Goal: Transaction & Acquisition: Book appointment/travel/reservation

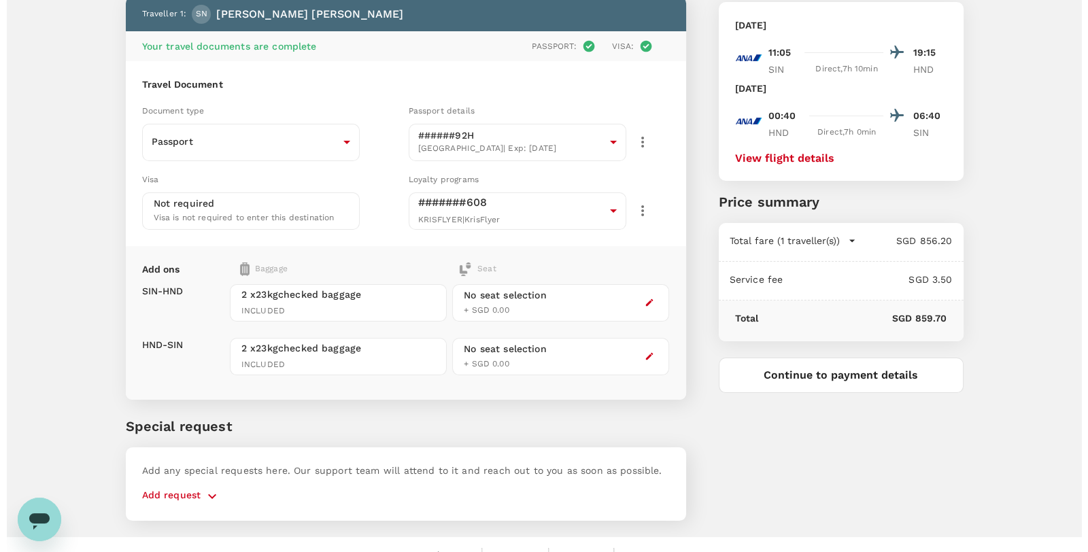
scroll to position [102, 0]
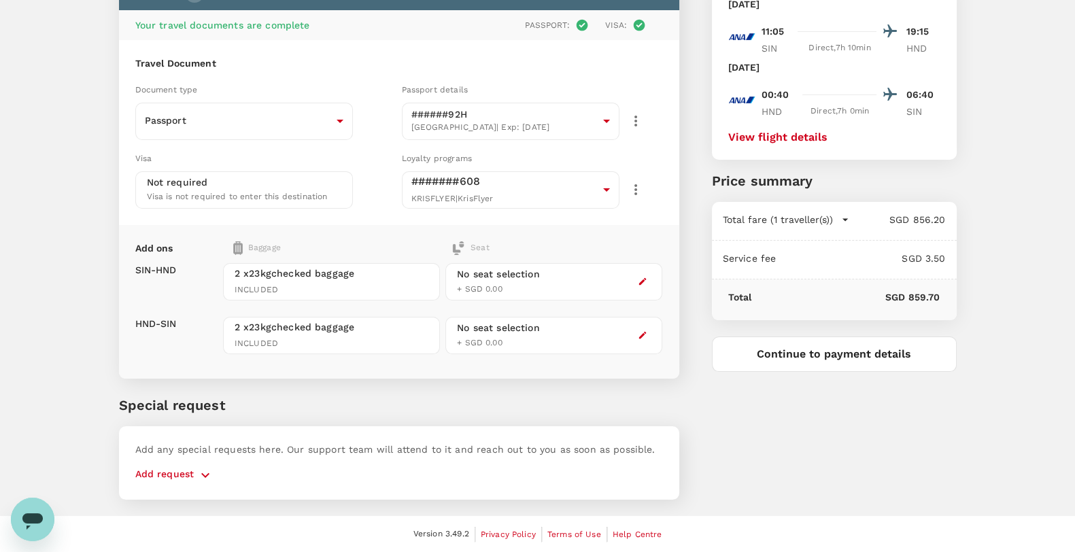
click at [651, 280] on div at bounding box center [643, 281] width 16 height 16
click at [637, 281] on button "button" at bounding box center [643, 281] width 16 height 16
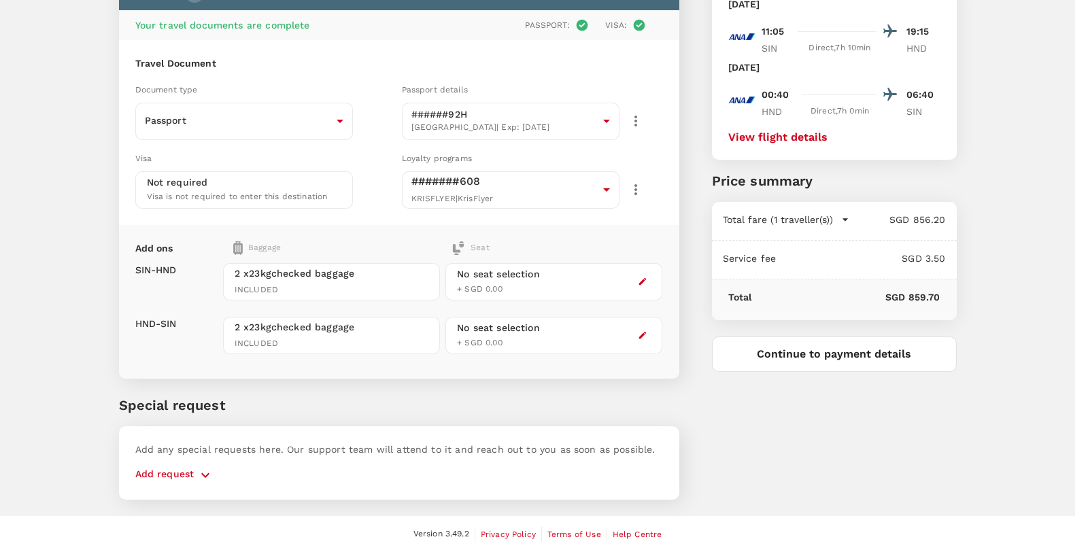
scroll to position [339, 0]
click at [994, 294] on p "Select" at bounding box center [935, 287] width 161 height 14
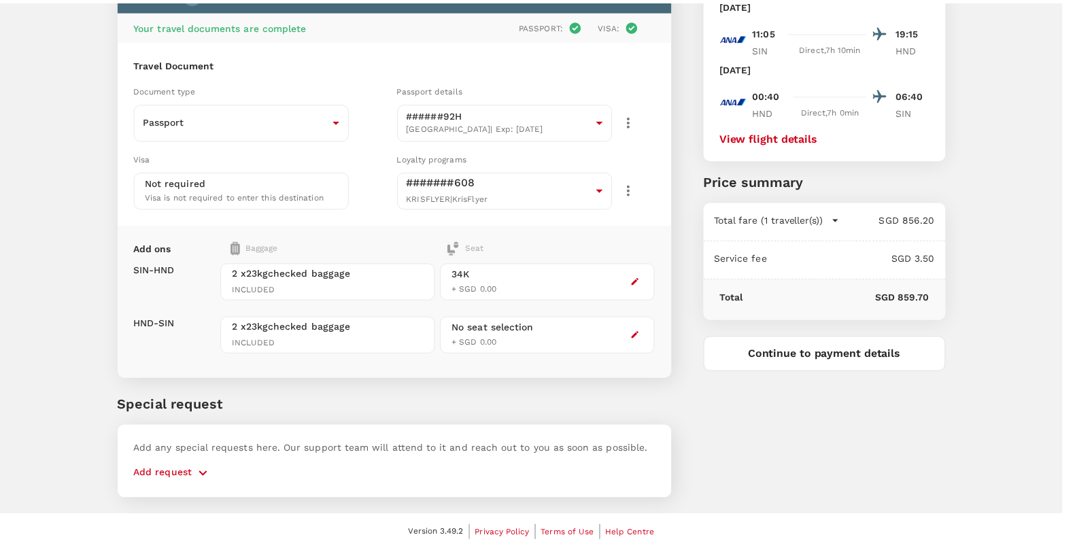
scroll to position [510, 0]
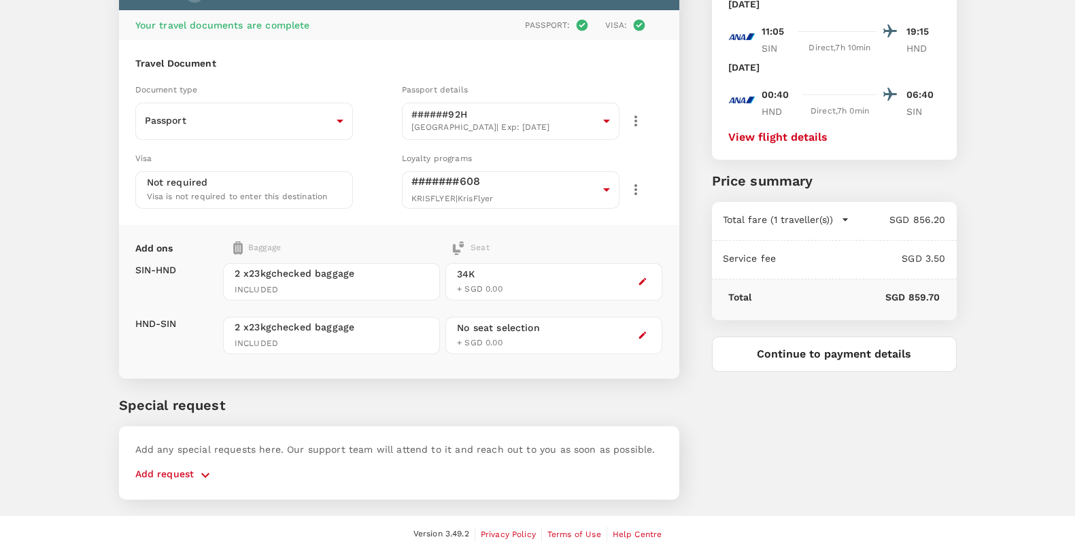
click at [282, 299] on p "Select" at bounding box center [200, 292] width 161 height 14
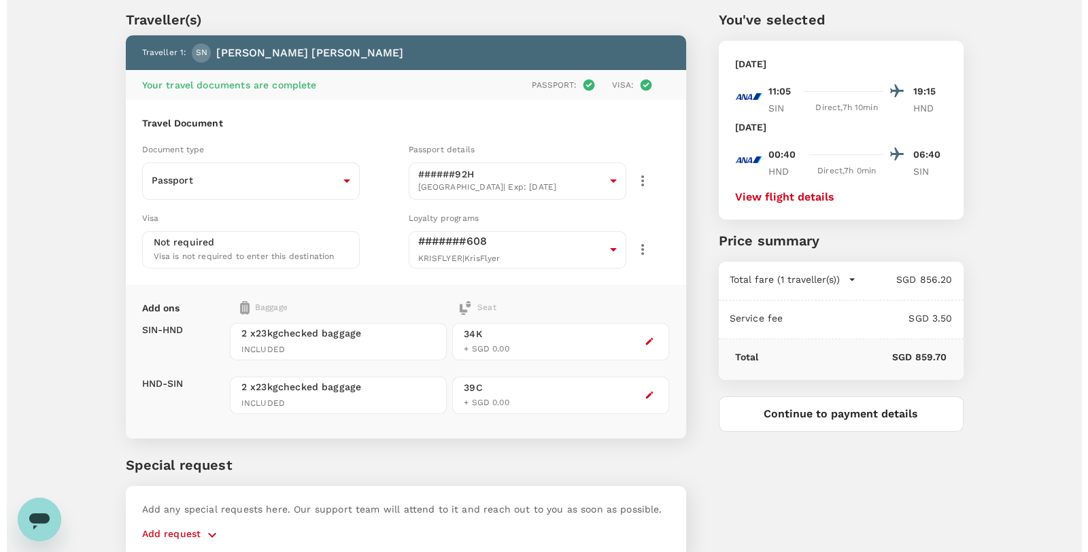
scroll to position [0, 0]
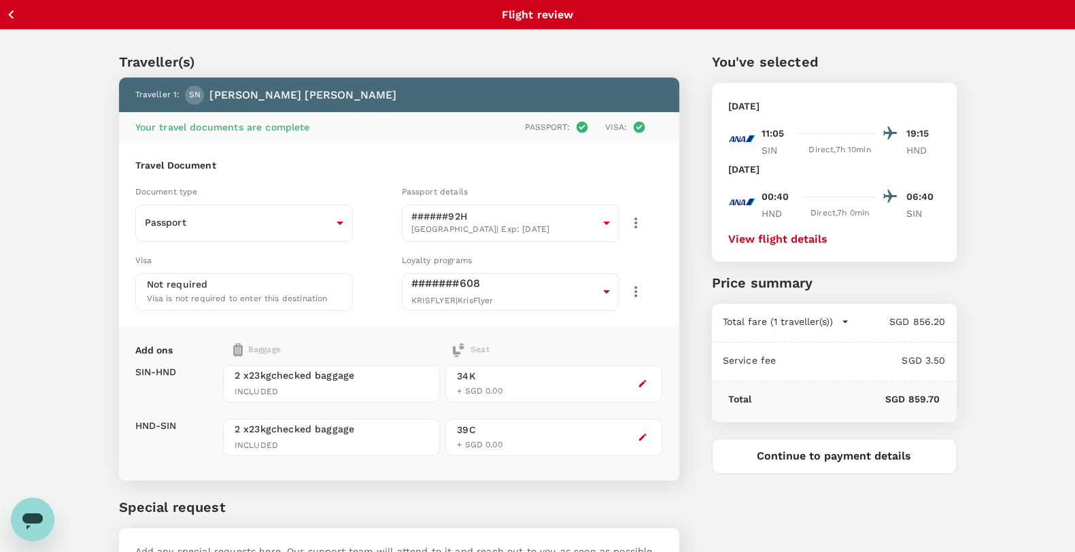
click at [822, 459] on button "Continue to payment details" at bounding box center [834, 456] width 245 height 35
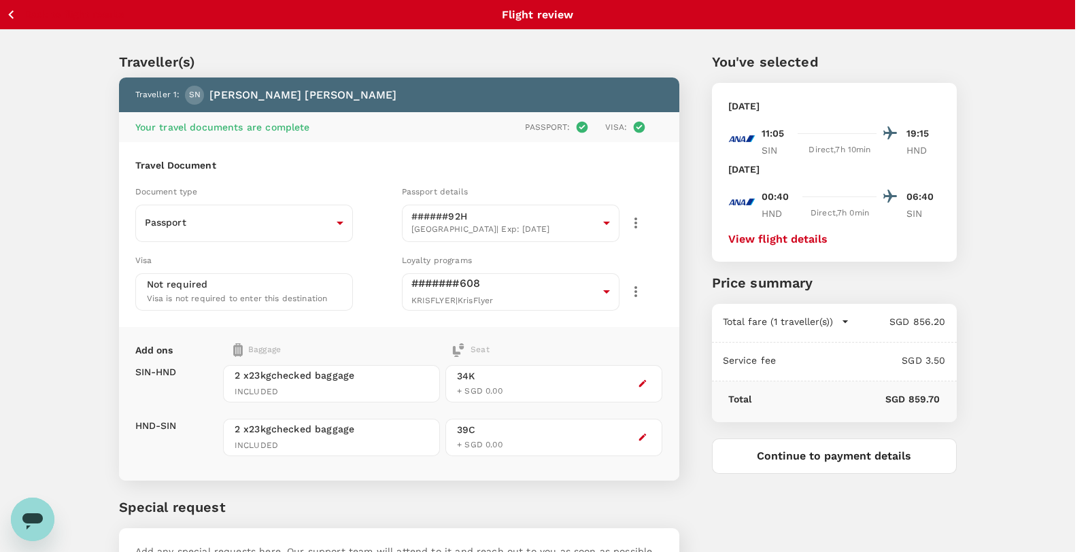
type input "9be03565-66ee-4886-9f8c-c8015ed65526"
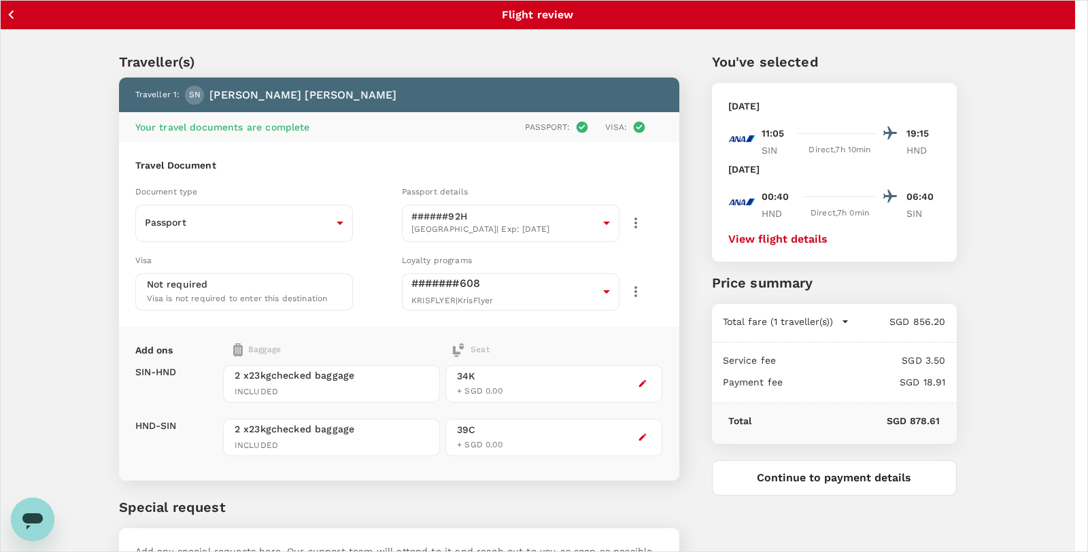
scroll to position [14, 0]
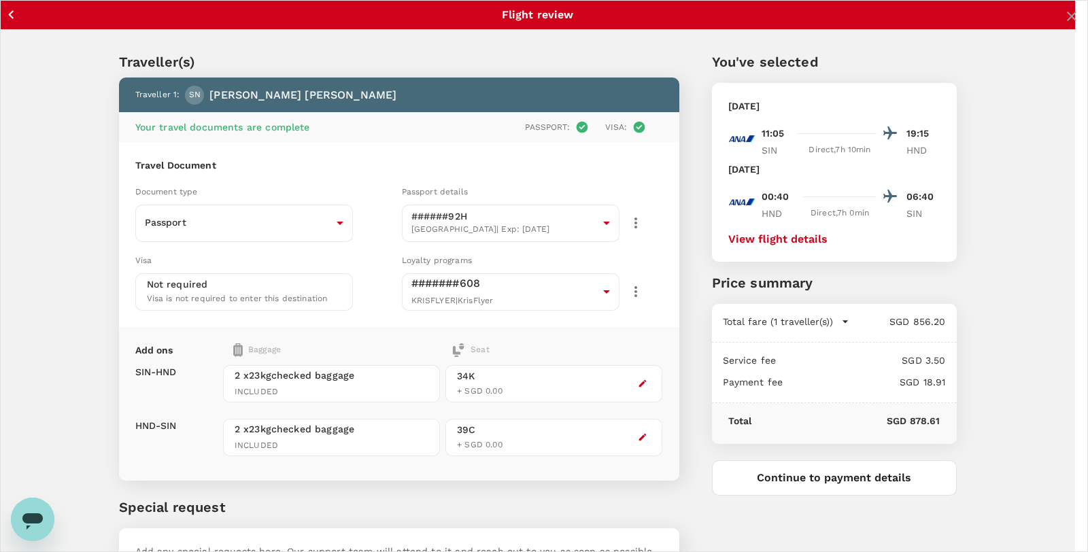
click at [1064, 24] on icon "close" at bounding box center [1072, 16] width 16 height 16
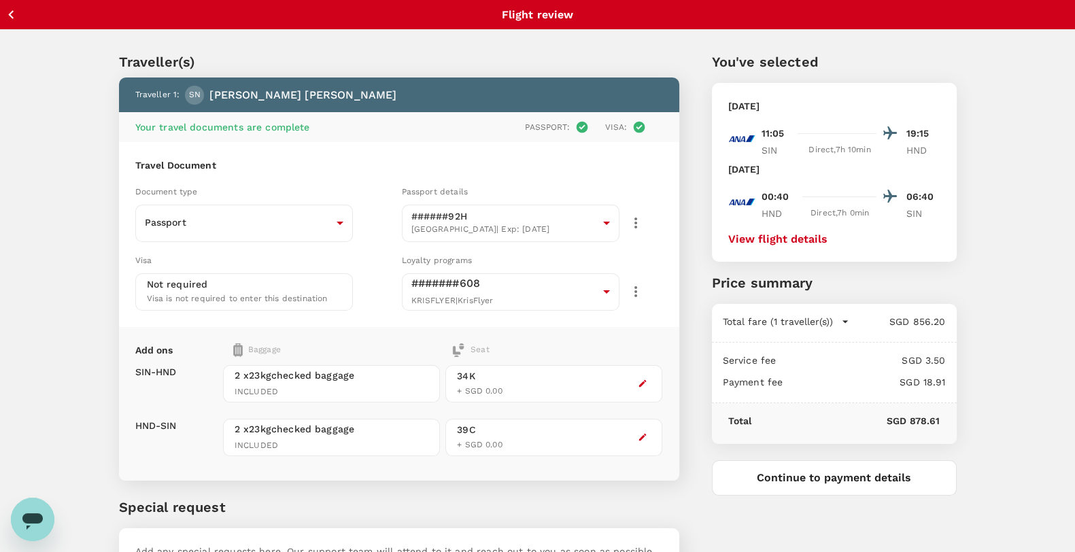
click at [14, 15] on icon "button" at bounding box center [11, 14] width 17 height 17
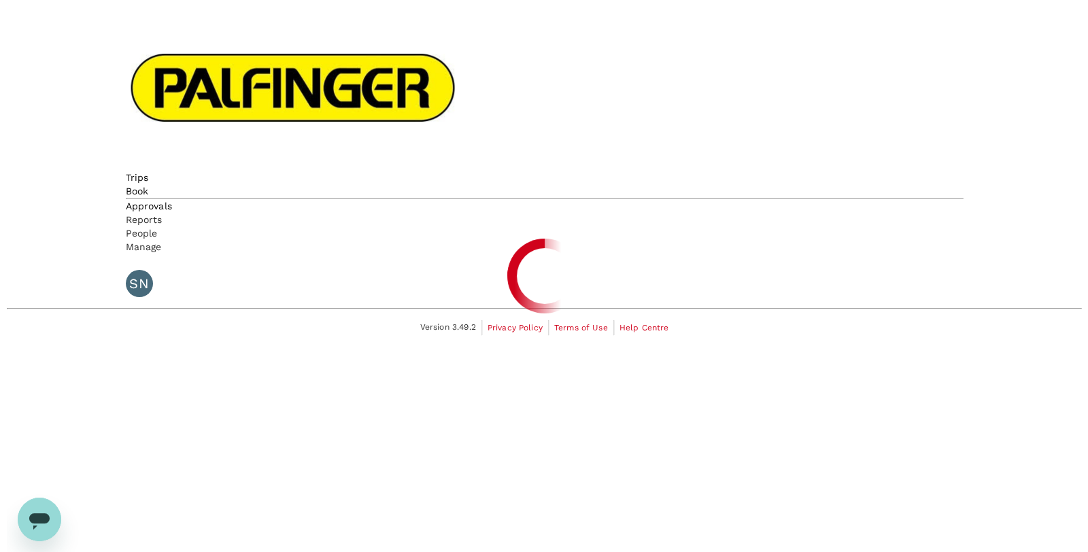
scroll to position [1, 0]
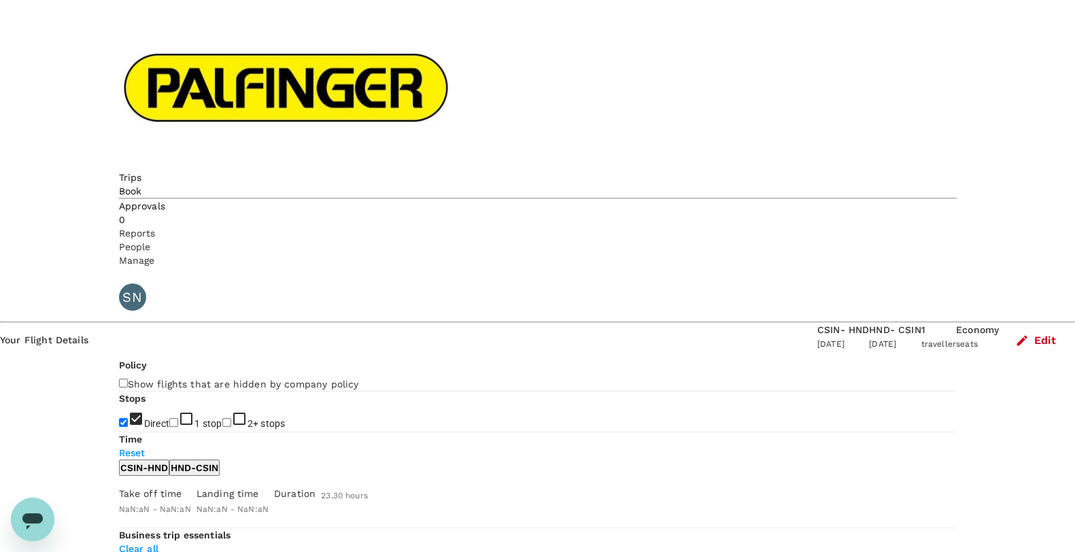
type input "SGD"
type input "1440"
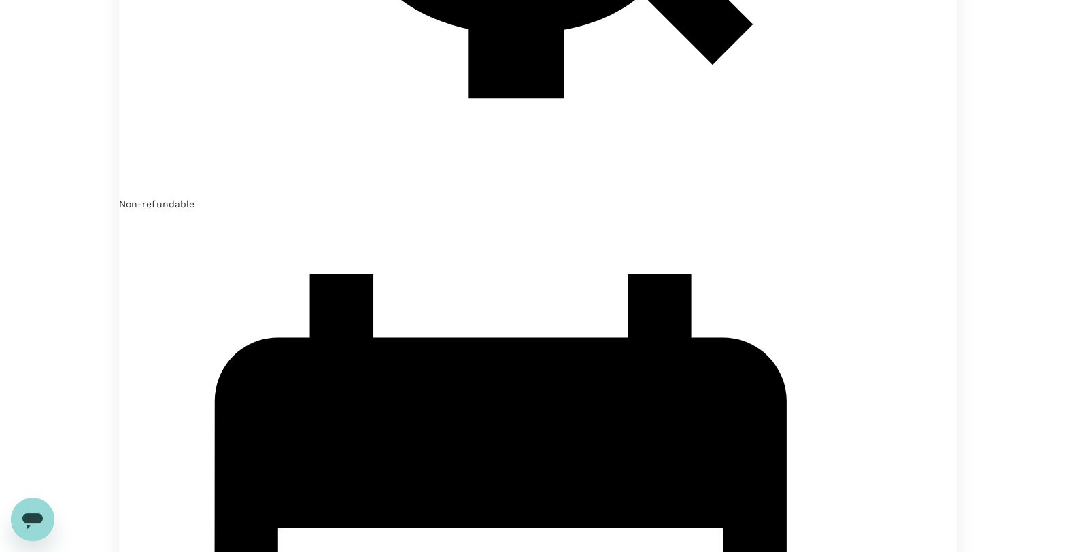
scroll to position [3230, 0]
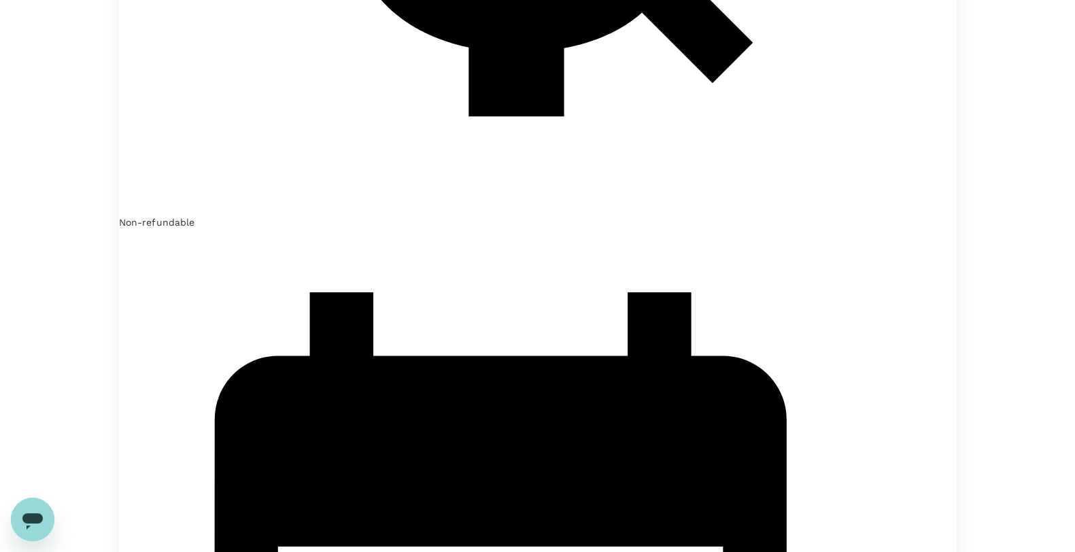
type input "1905"
checkbox input "false"
checkbox input "true"
checkbox input "false"
checkbox input "true"
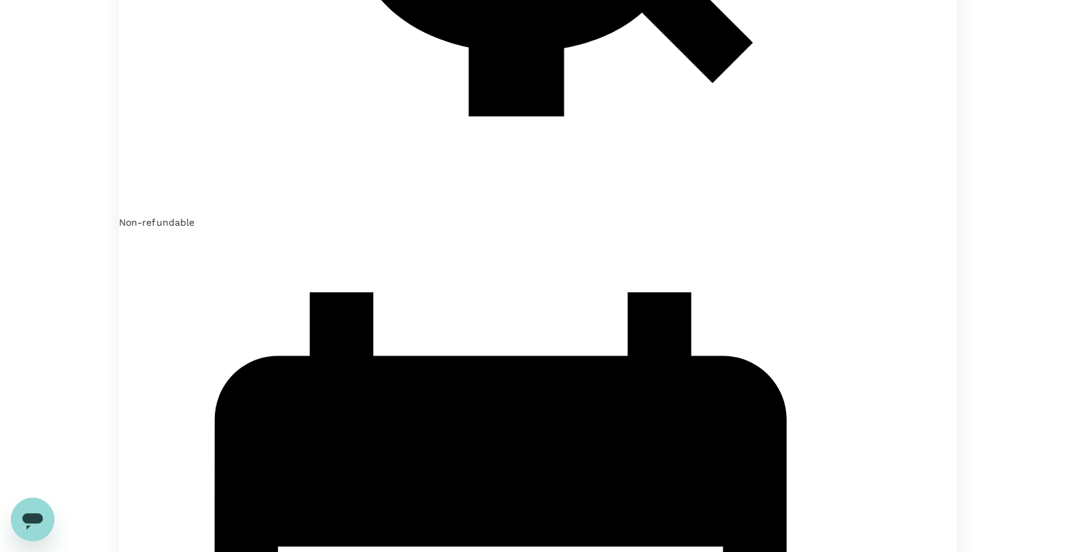
checkbox input "false"
checkbox input "true"
checkbox input "false"
checkbox input "true"
checkbox input "false"
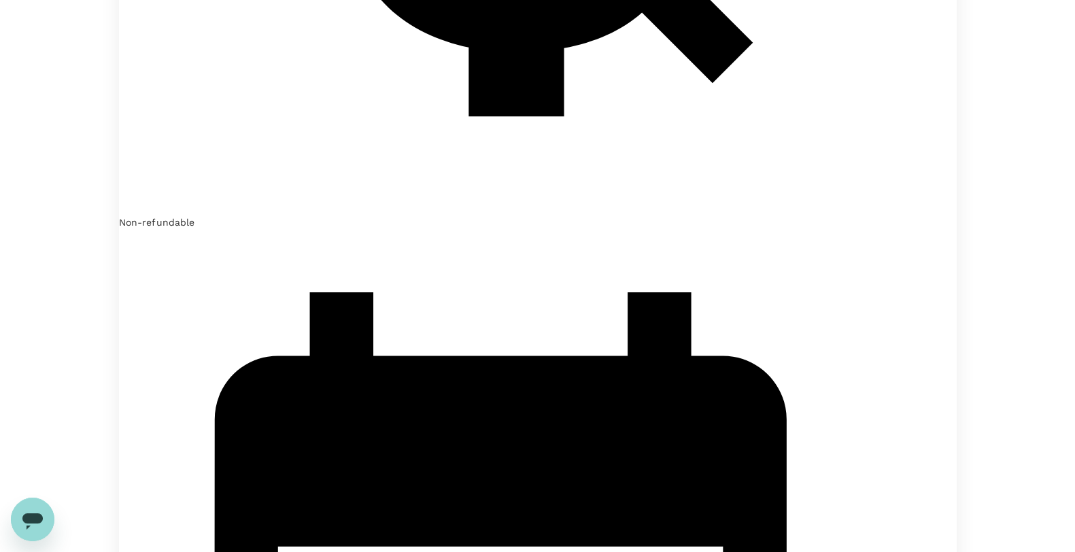
checkbox input "true"
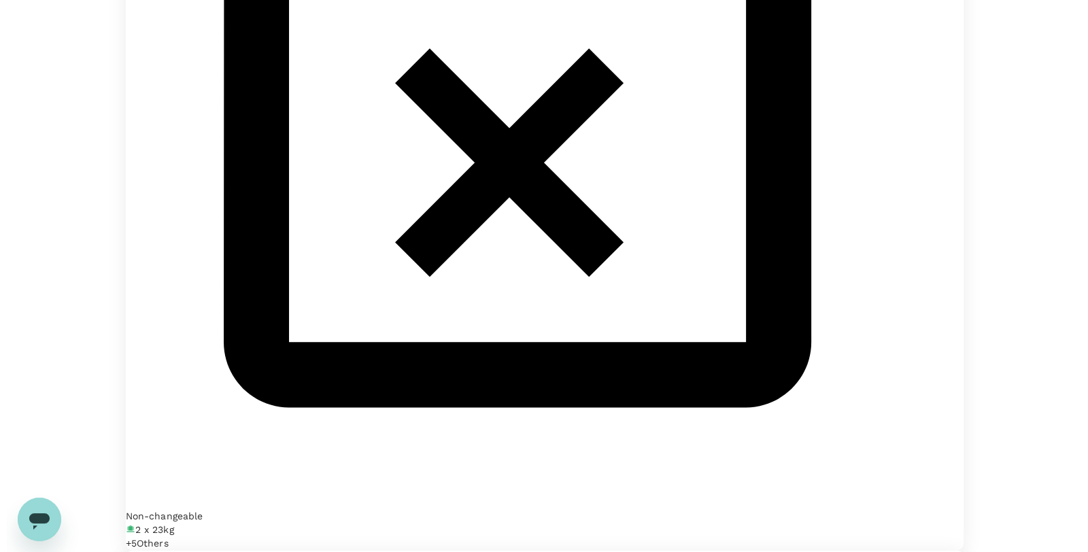
scroll to position [2040, 0]
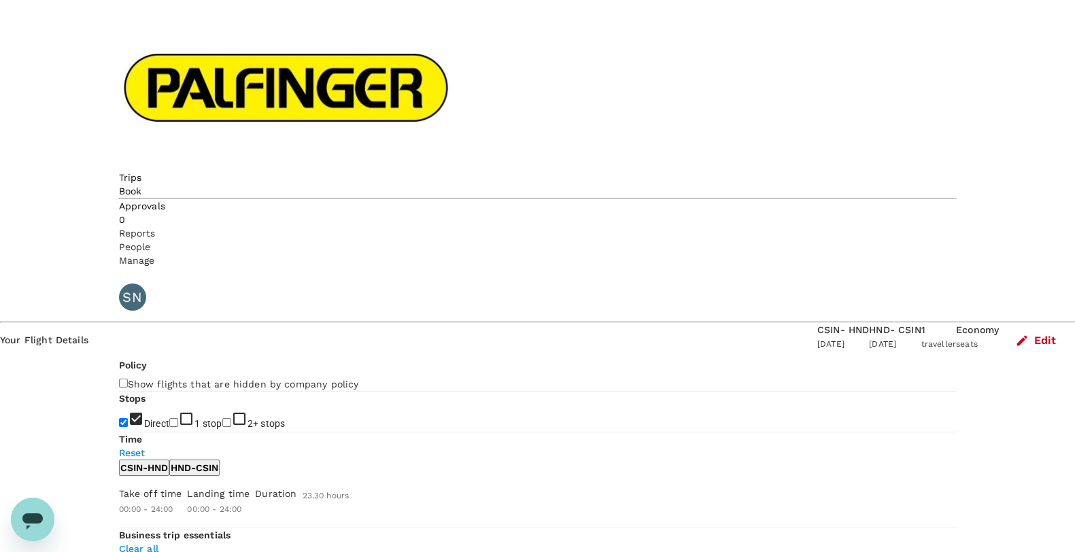
type input "1410"
checkbox input "false"
checkbox input "true"
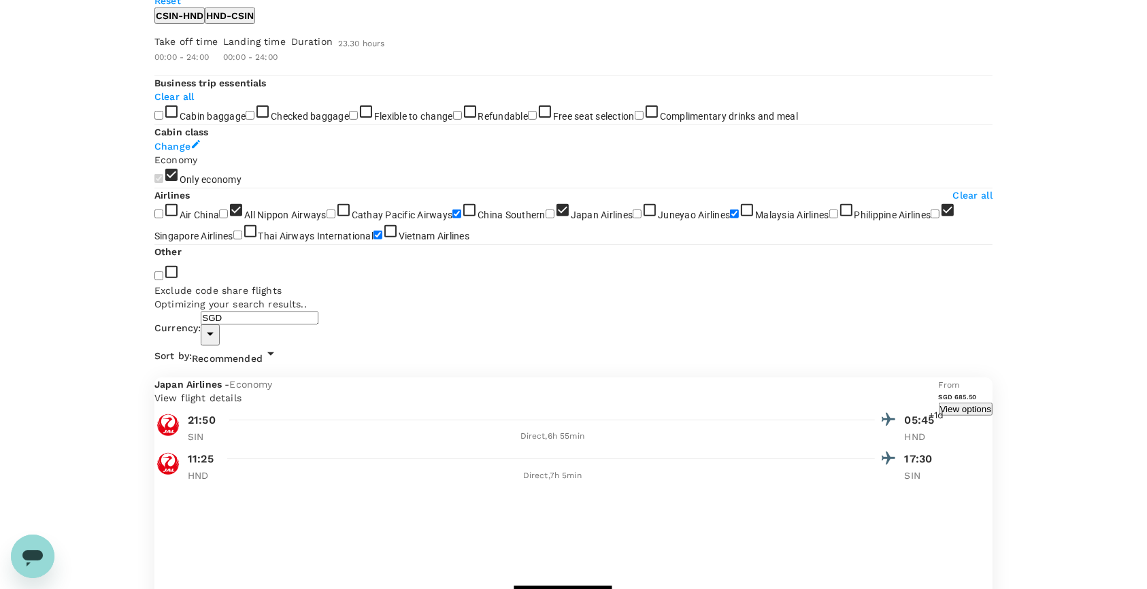
type input "1905"
checkbox input "false"
checkbox input "true"
checkbox input "false"
checkbox input "true"
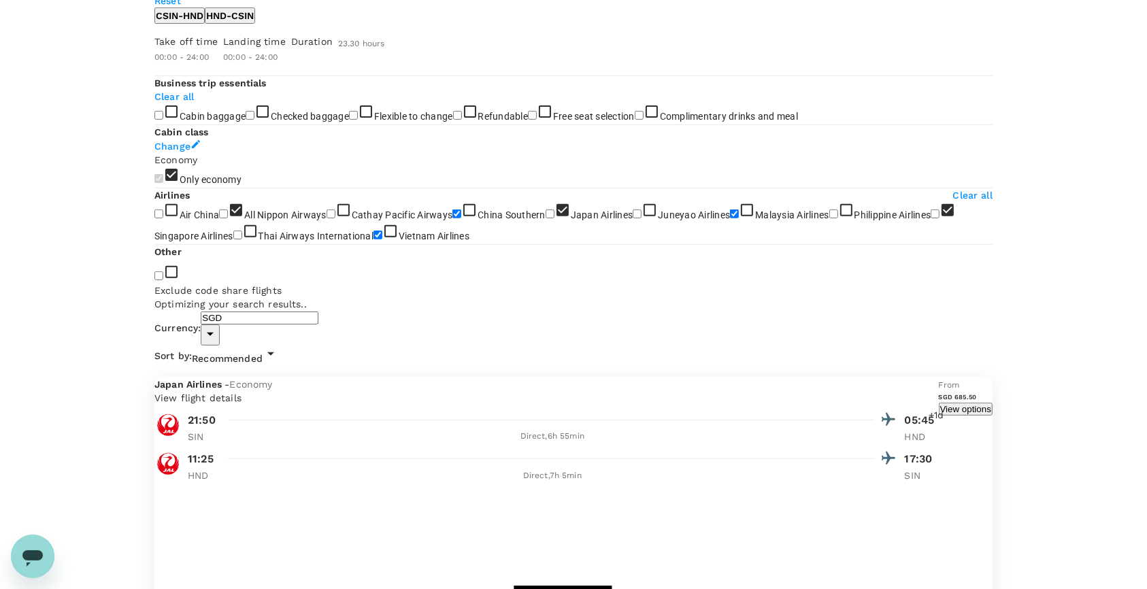
checkbox input "false"
checkbox input "true"
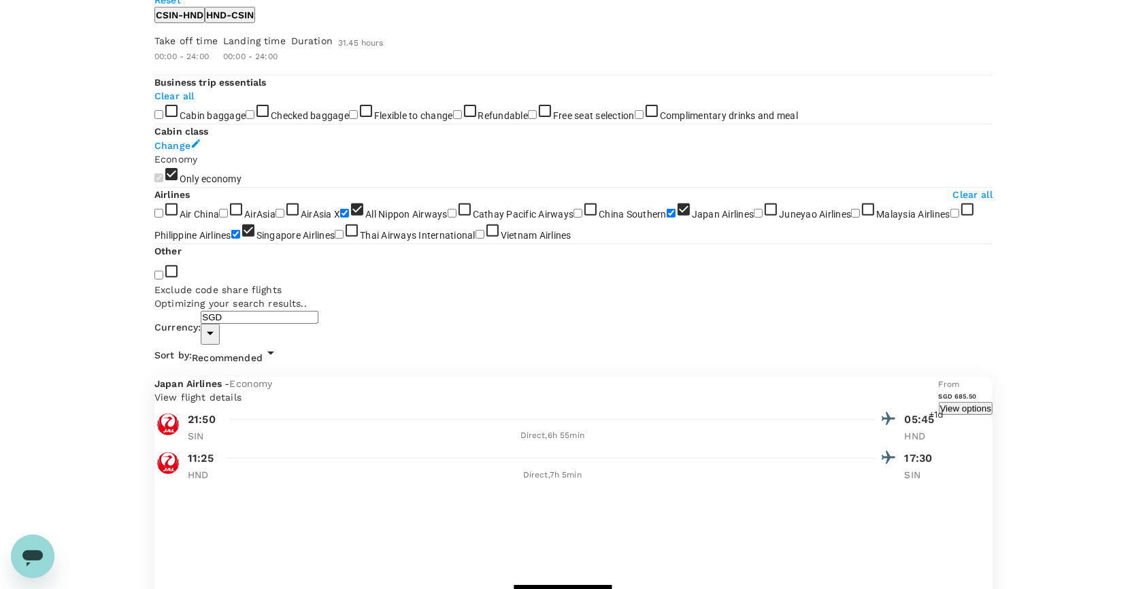
drag, startPoint x: 169, startPoint y: 495, endPoint x: 170, endPoint y: 507, distance: 11.6
click at [340, 218] on input "All Nippon Airways" at bounding box center [344, 213] width 9 height 9
checkbox input "false"
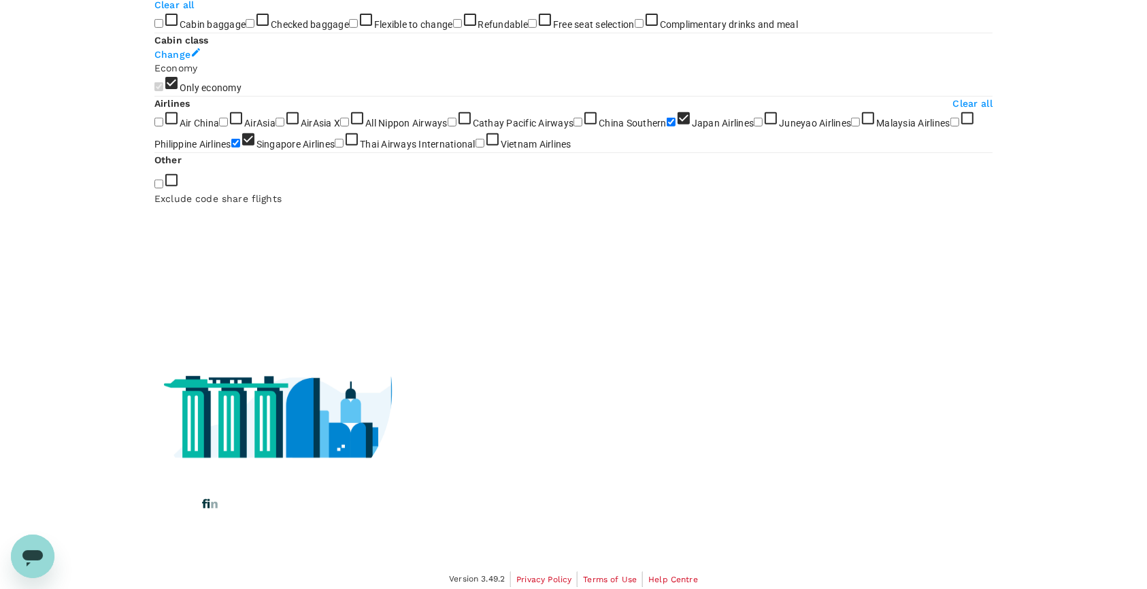
click at [666, 126] on input "Japan Airlines" at bounding box center [670, 122] width 9 height 9
checkbox input "false"
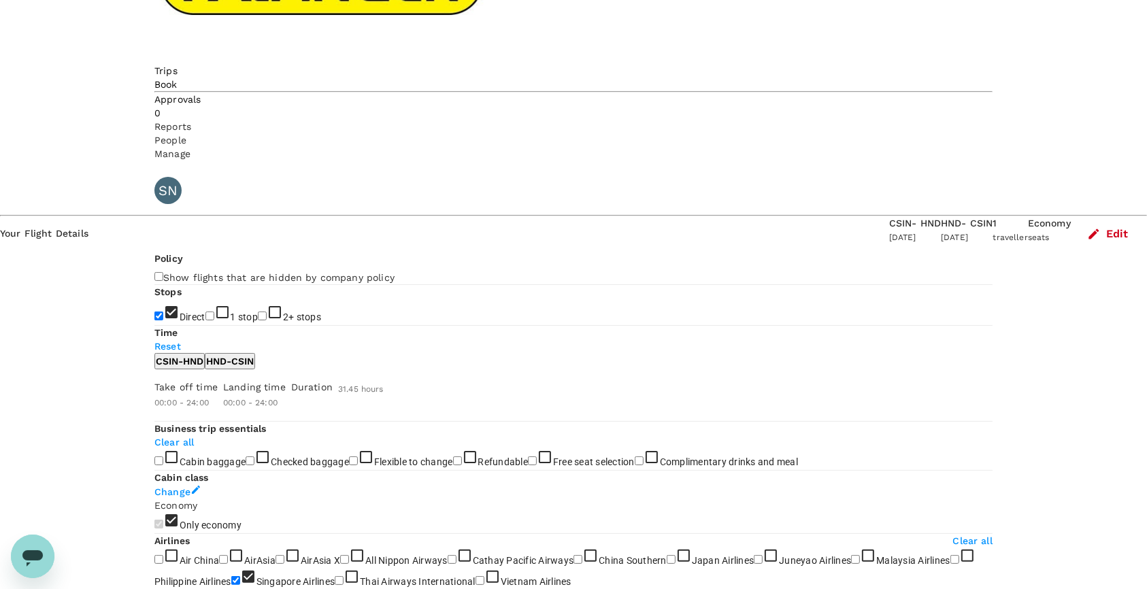
scroll to position [0, 0]
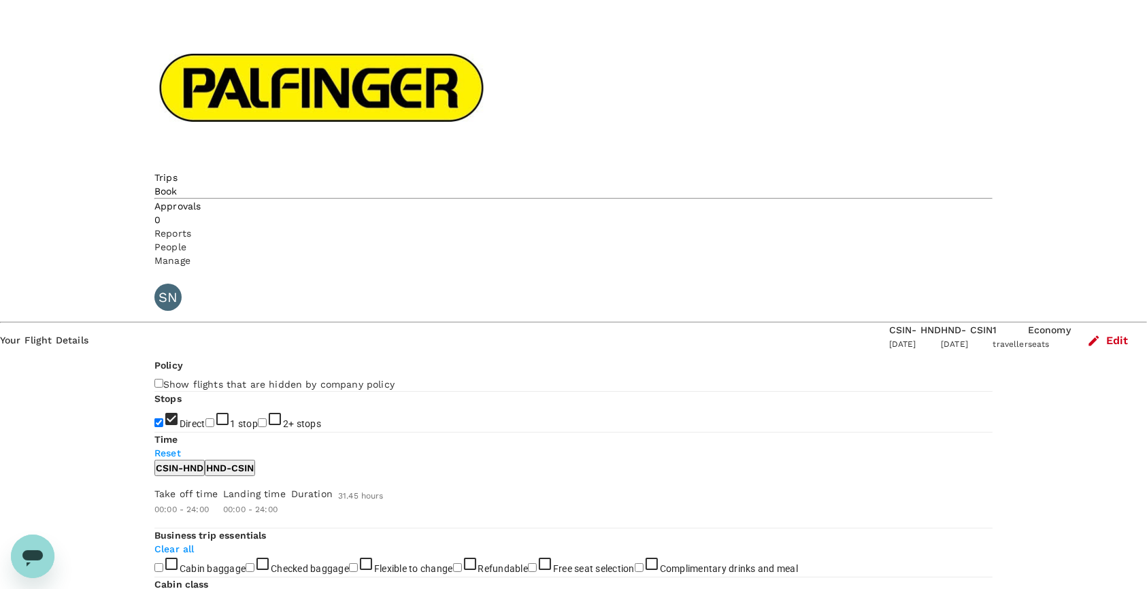
checkbox input "false"
checkbox input "true"
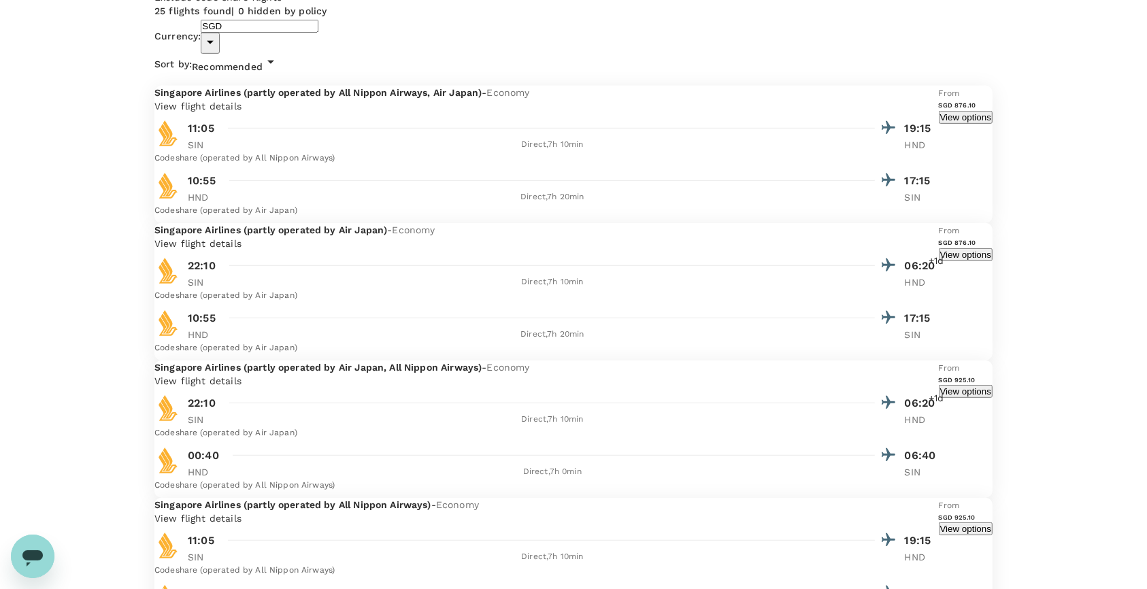
scroll to position [635, 0]
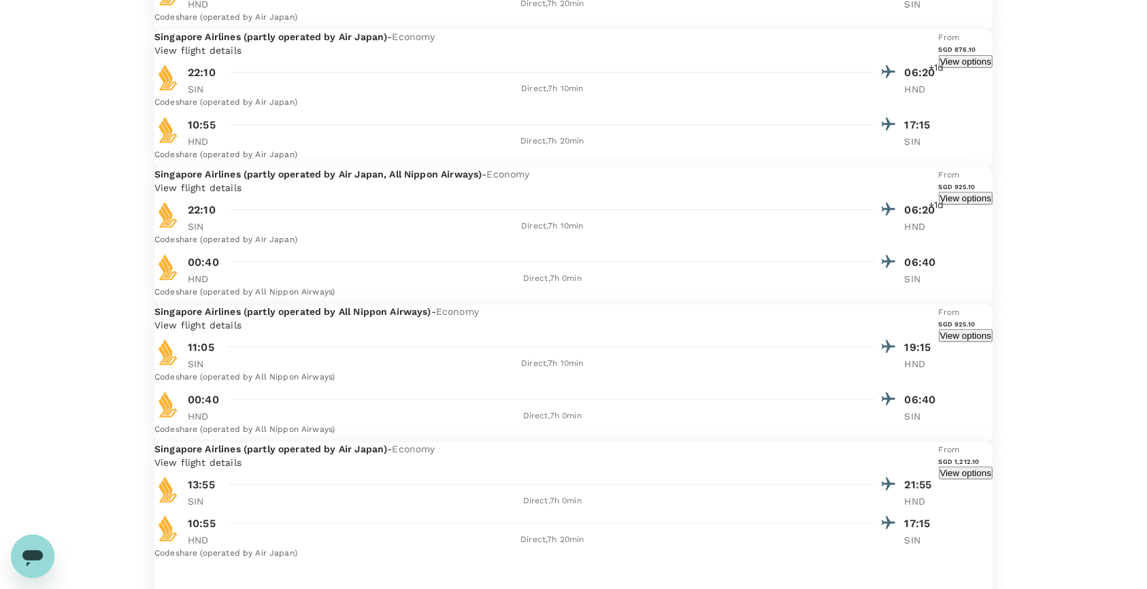
scroll to position [1037, 0]
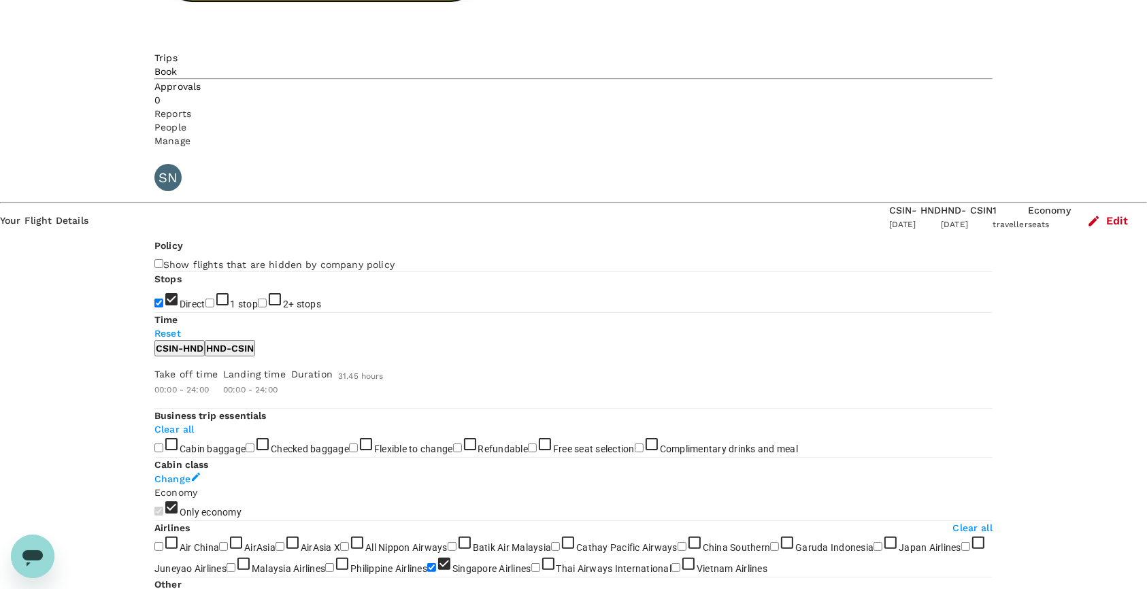
scroll to position [39, 0]
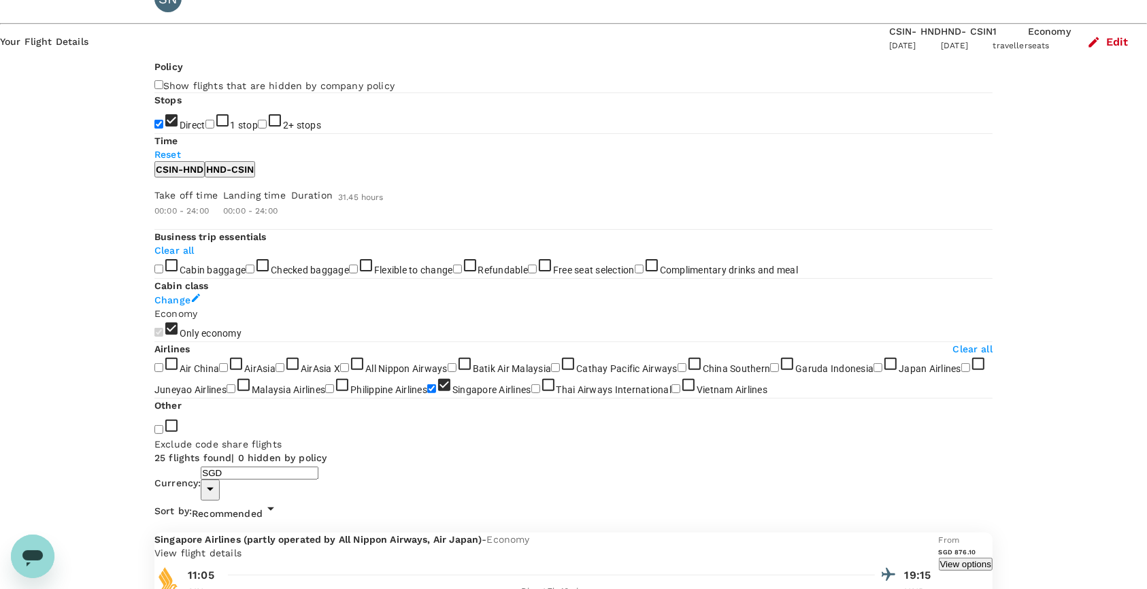
scroll to position [356, 0]
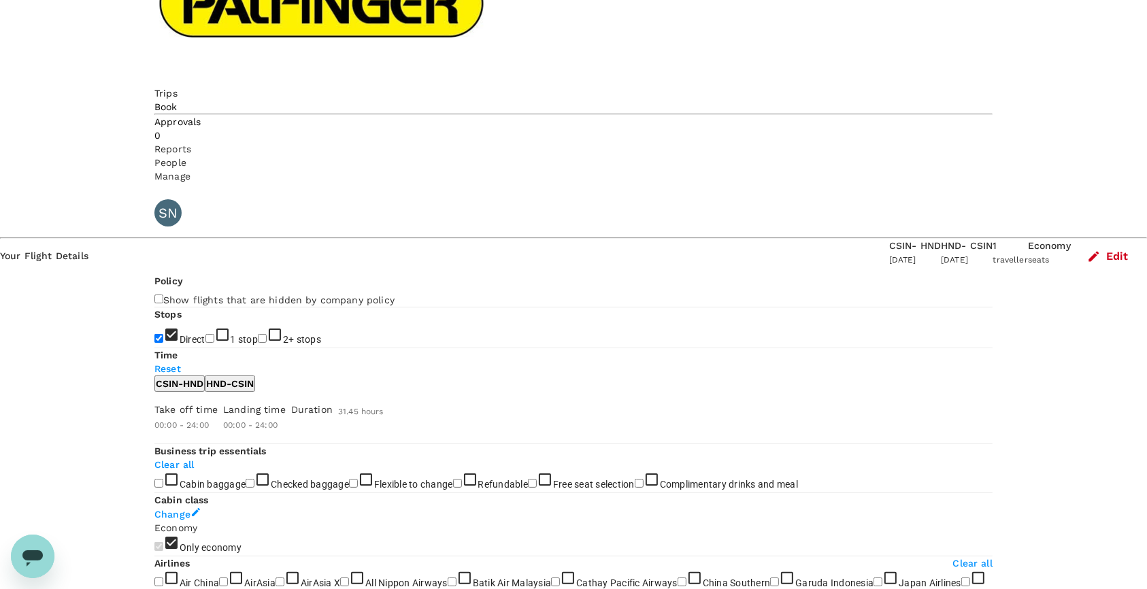
scroll to position [84, 0]
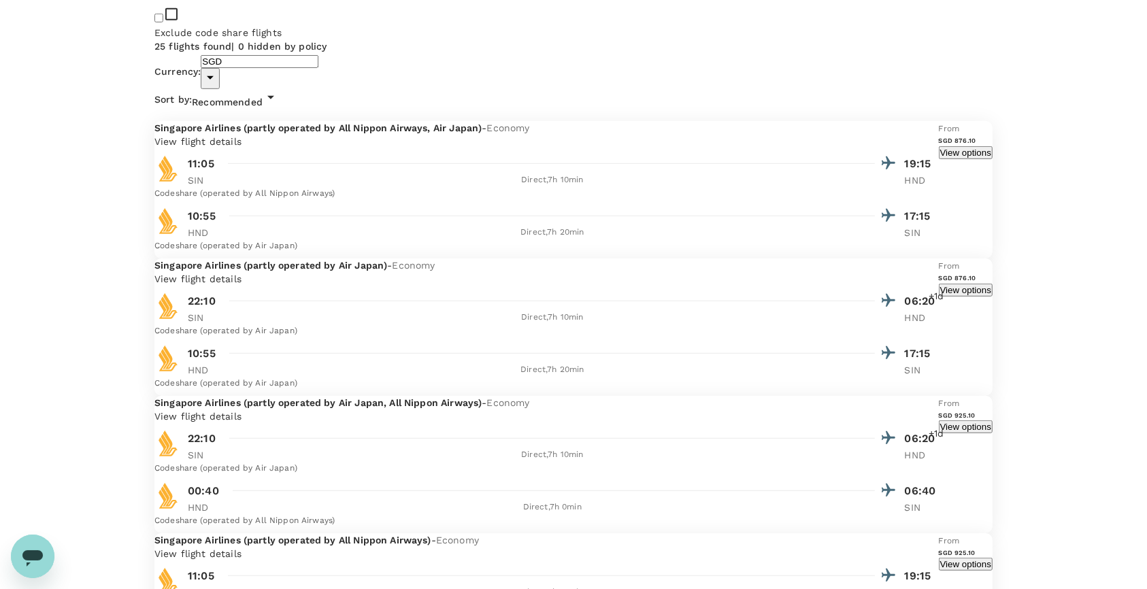
scroll to position [718, 0]
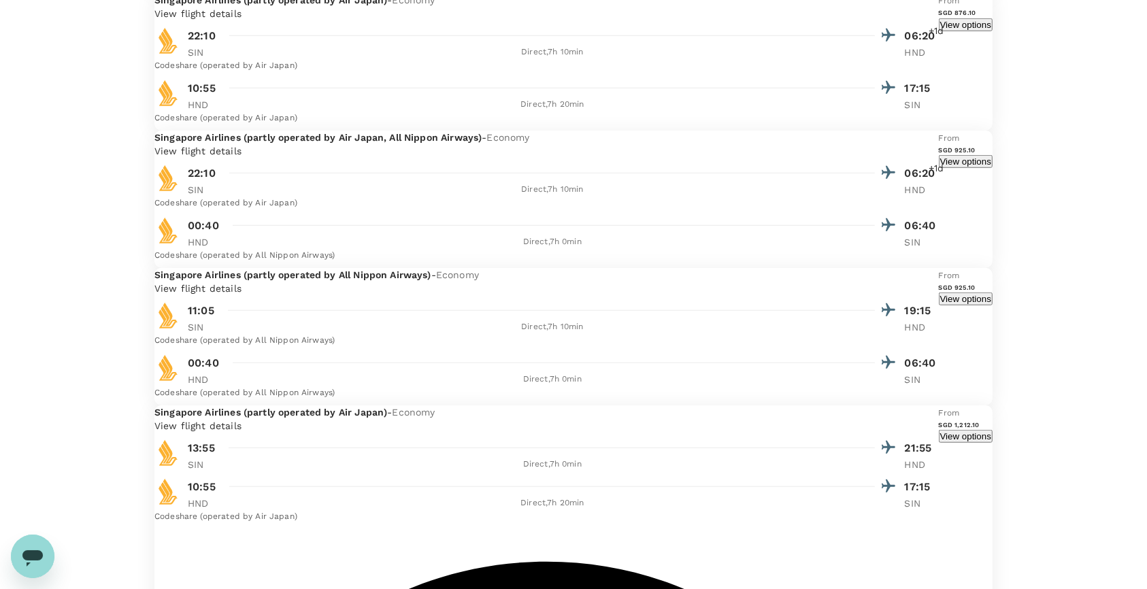
scroll to position [1015, 0]
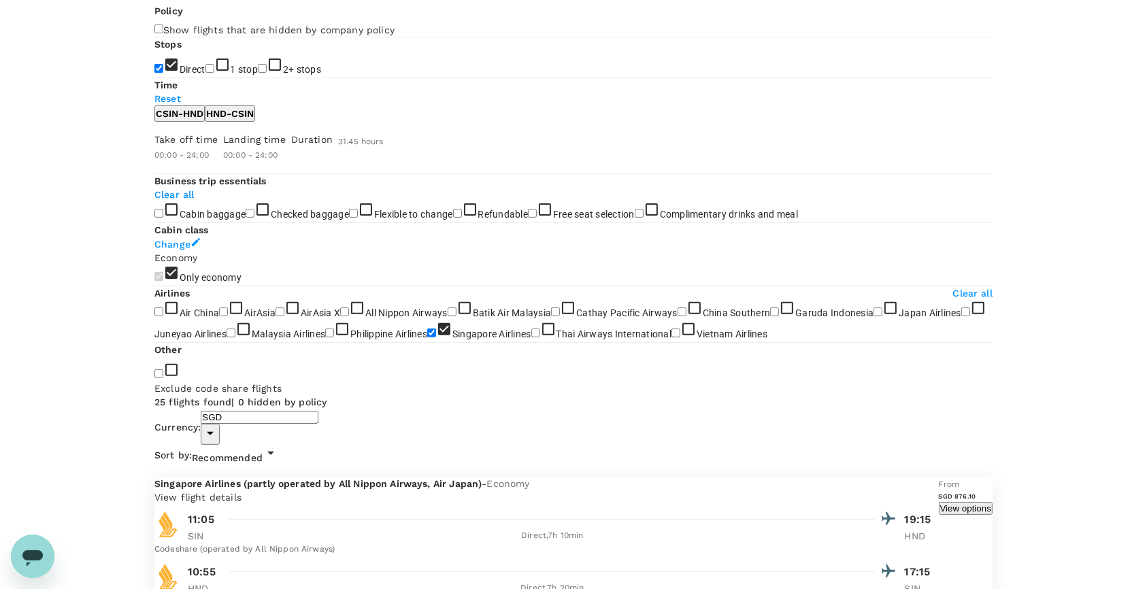
scroll to position [362, 0]
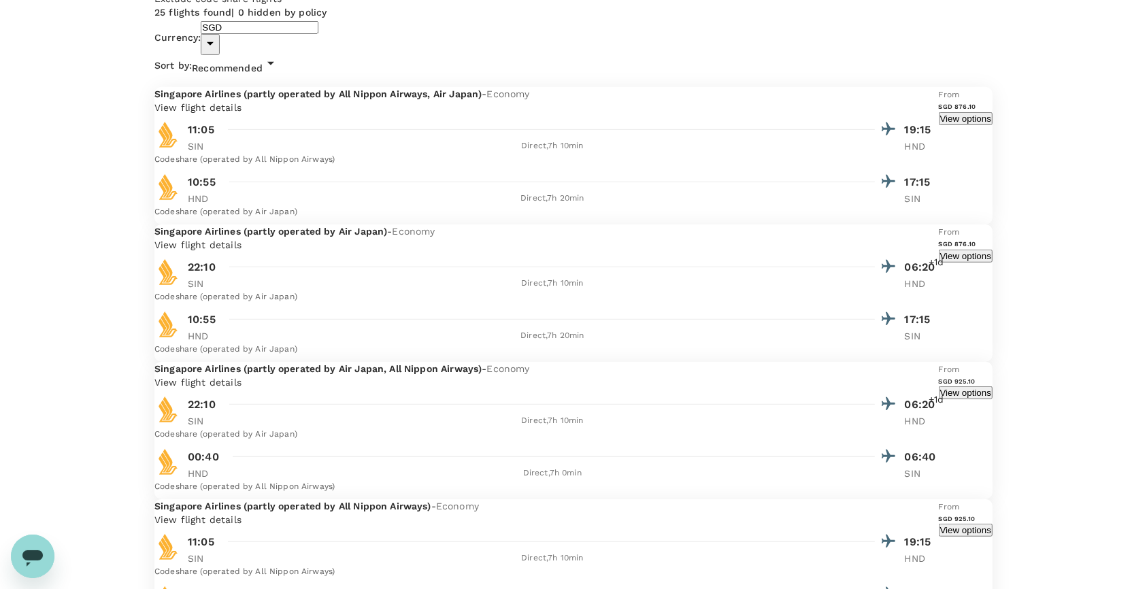
scroll to position [766, 0]
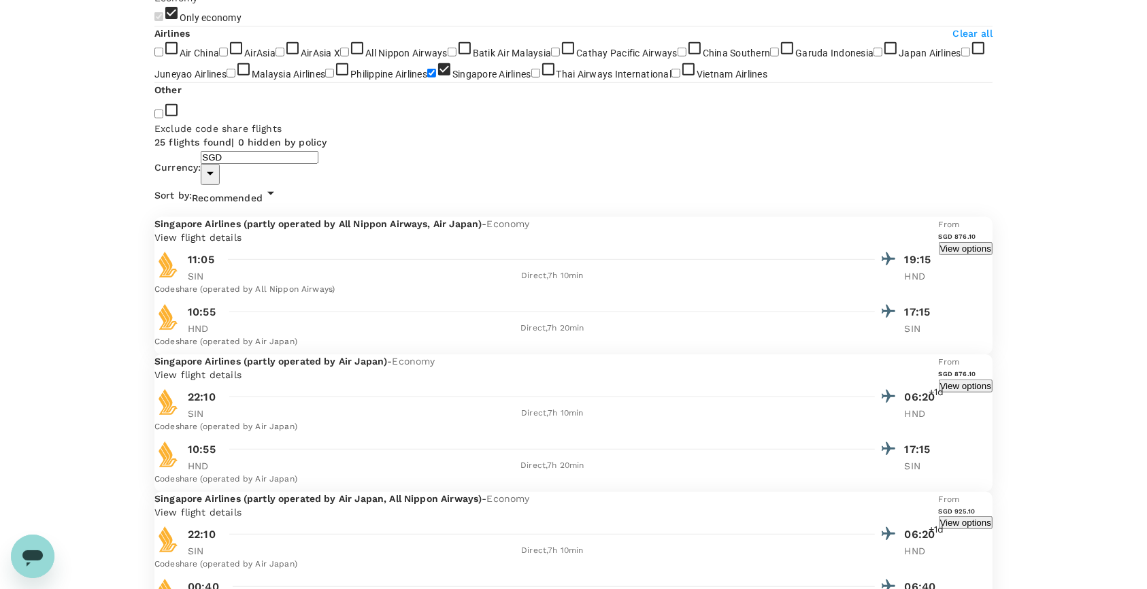
scroll to position [635, 0]
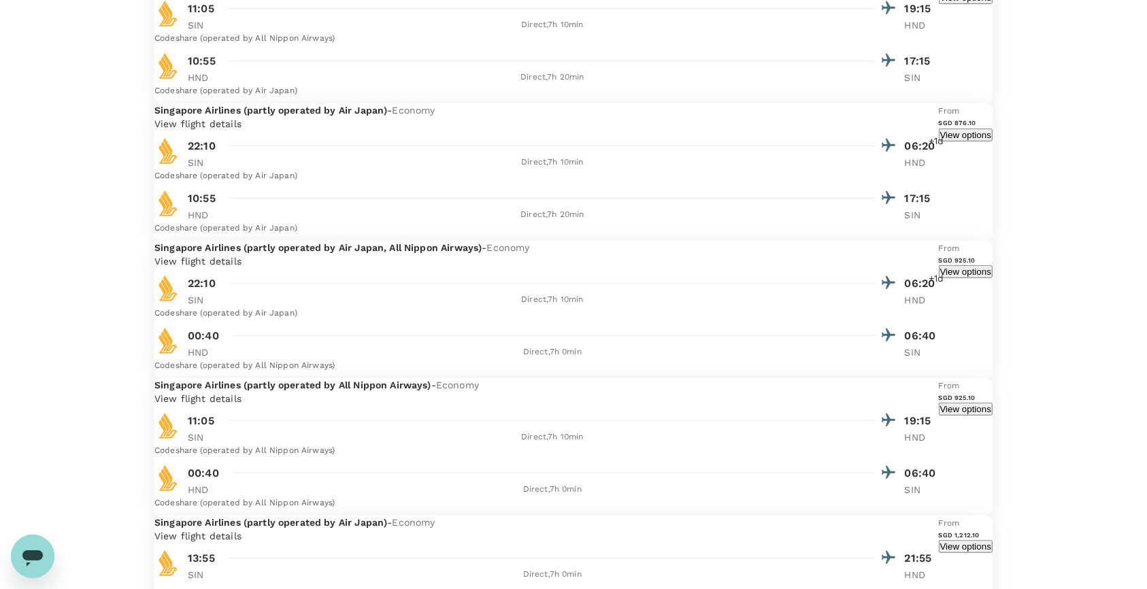
scroll to position [868, 0]
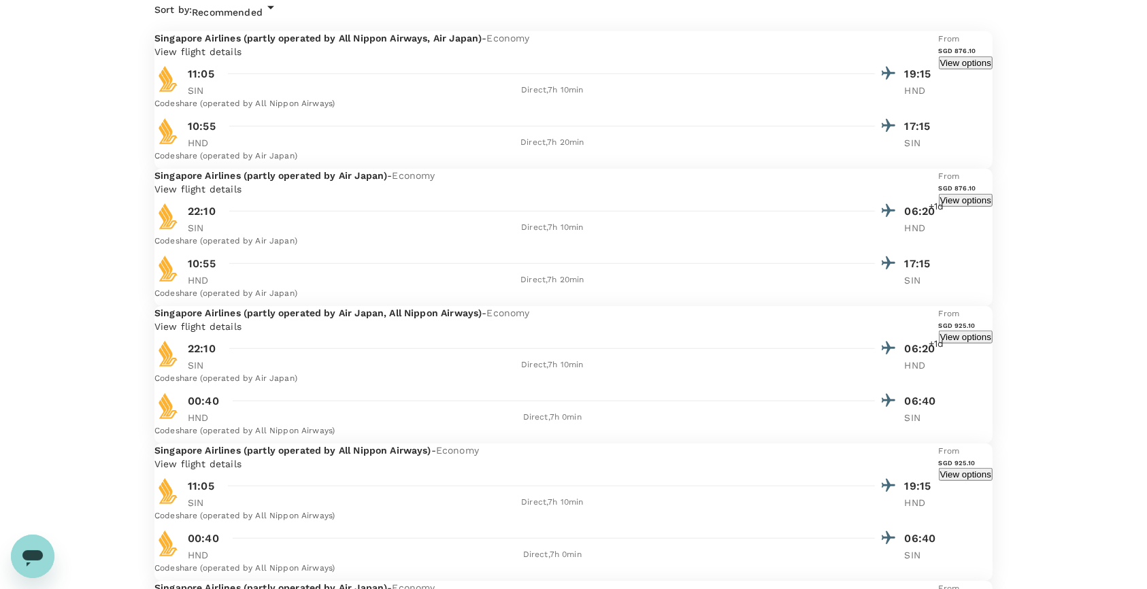
scroll to position [816, 0]
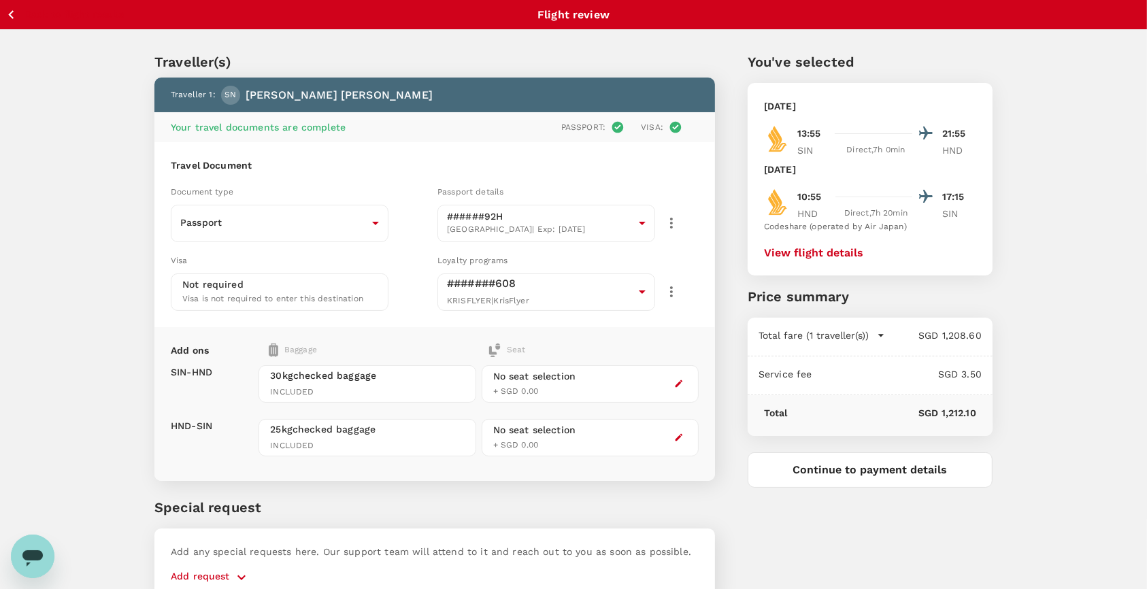
click at [679, 380] on icon "button" at bounding box center [678, 383] width 7 height 7
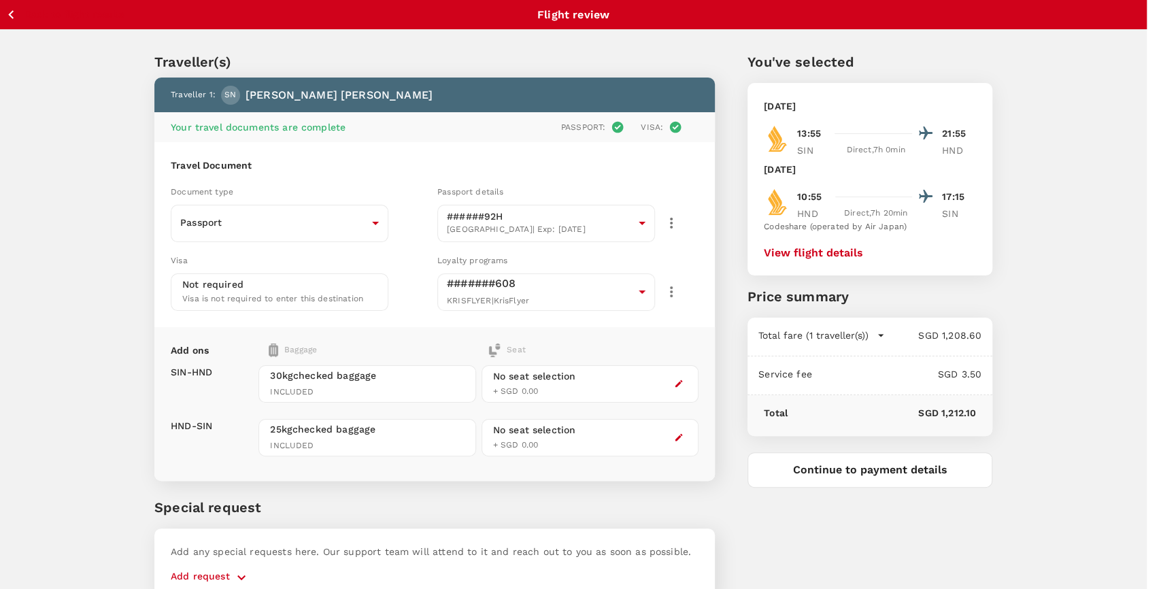
scroll to position [90, 0]
click at [295, 282] on p "Select" at bounding box center [214, 289] width 161 height 14
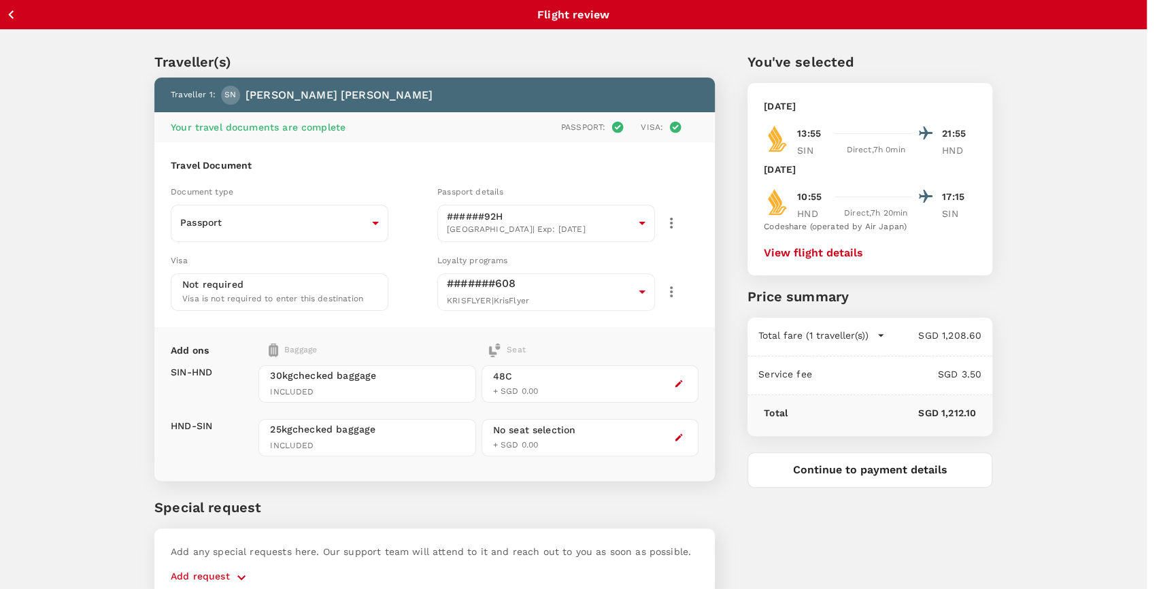
click at [293, 159] on p "Select" at bounding box center [212, 166] width 161 height 14
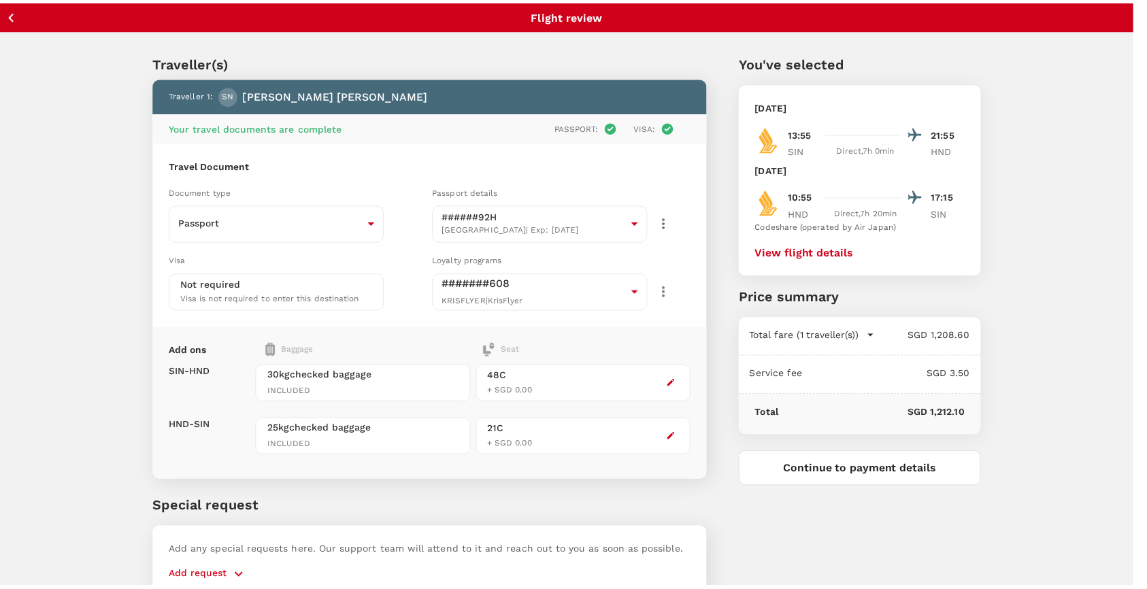
scroll to position [362, 0]
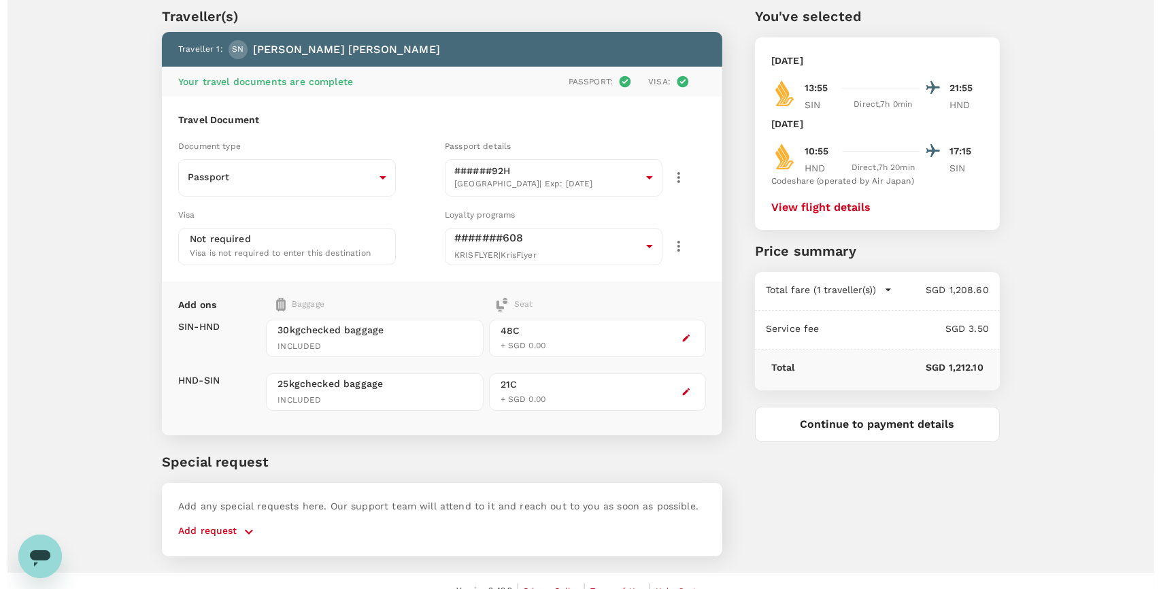
scroll to position [62, 0]
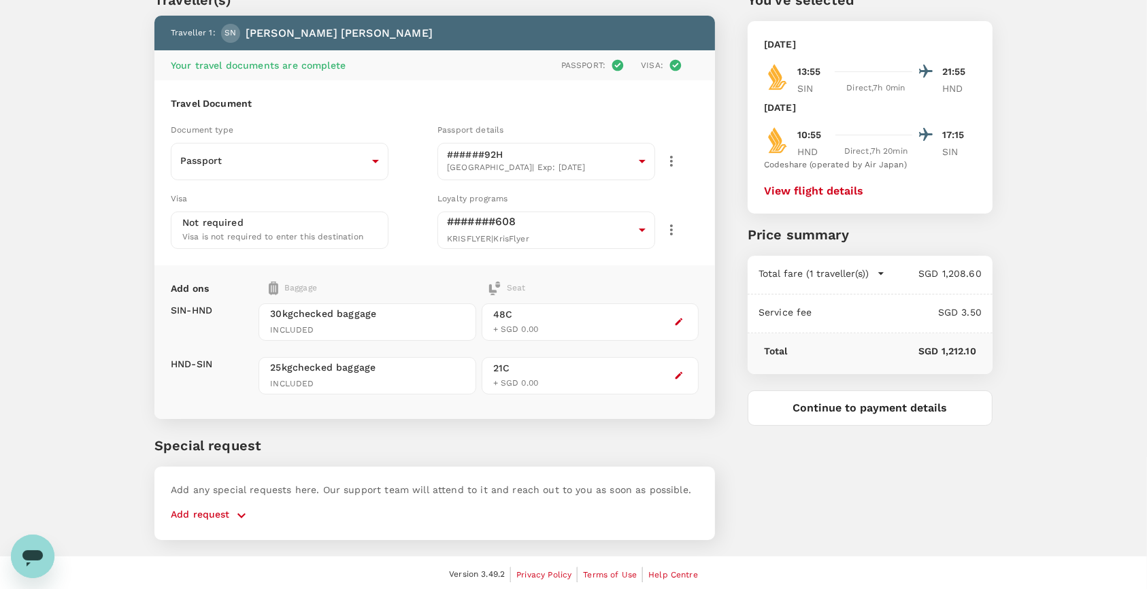
click at [788, 405] on button "Continue to payment details" at bounding box center [869, 407] width 245 height 35
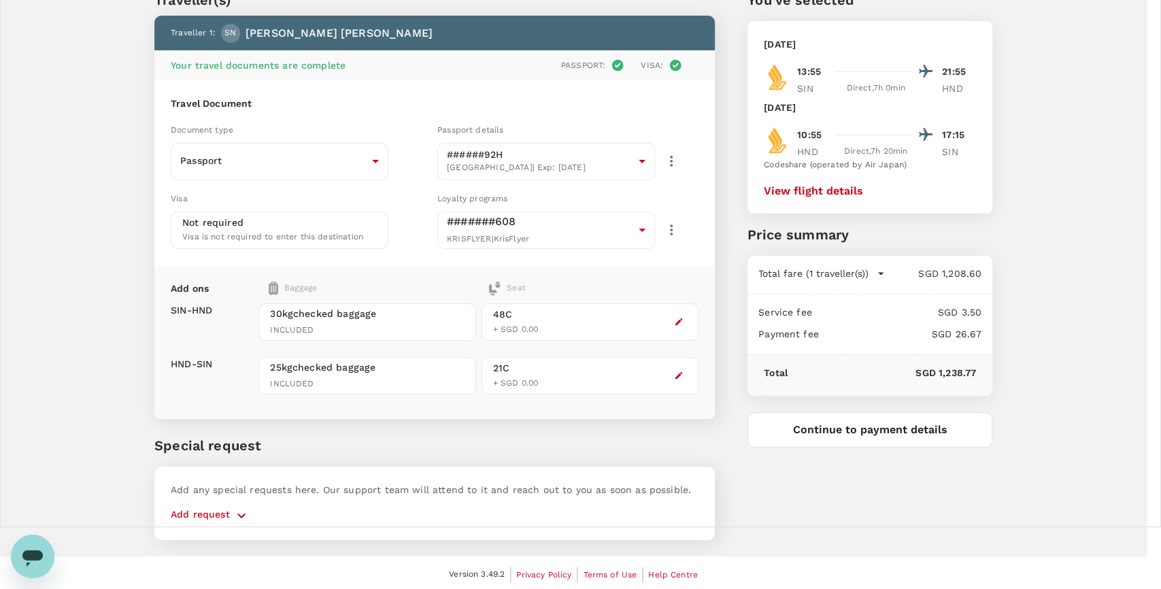
type textarea "PAJ Odoo Migration + Inventory Project"
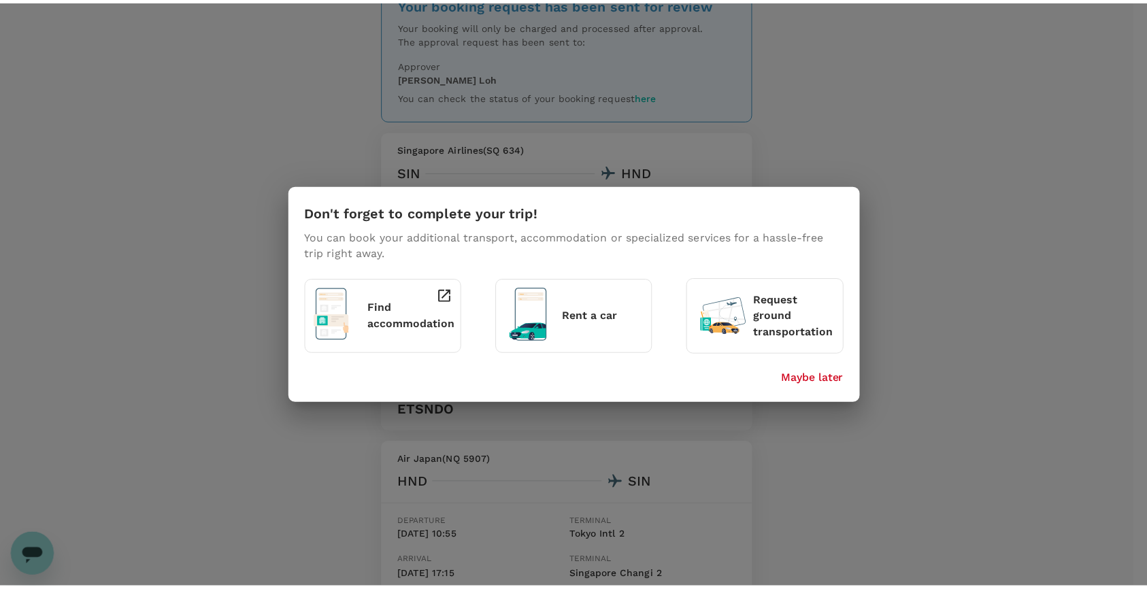
scroll to position [90, 0]
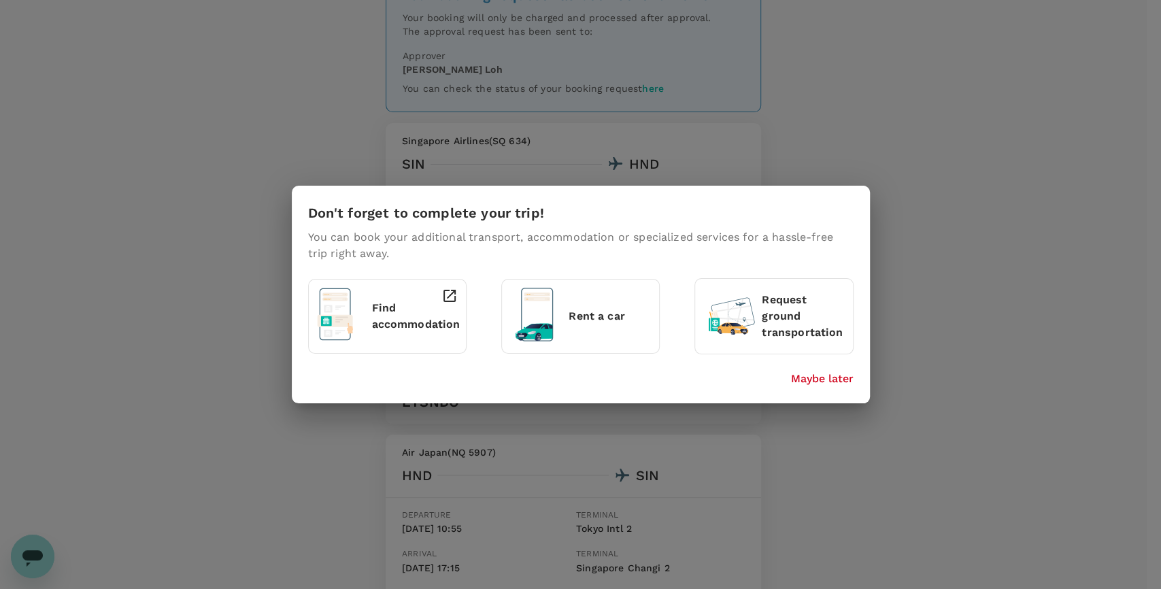
click at [845, 378] on p "Maybe later" at bounding box center [822, 379] width 63 height 16
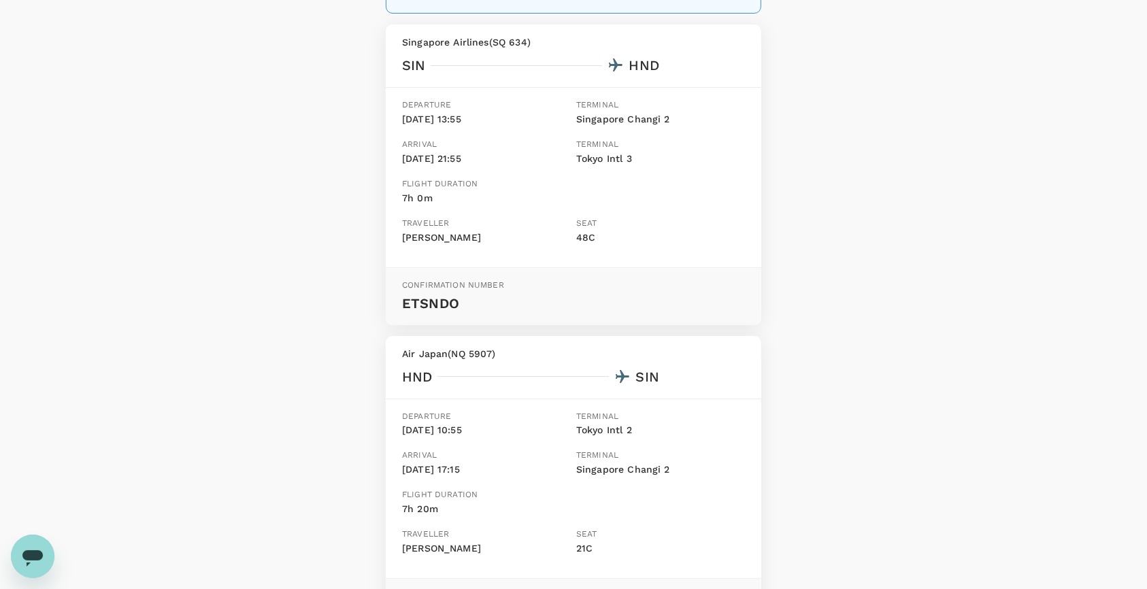
scroll to position [181, 0]
